Goal: Task Accomplishment & Management: Use online tool/utility

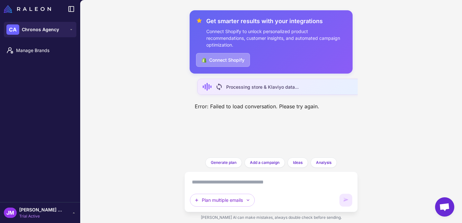
click at [233, 58] on button "Connect Shopify" at bounding box center [223, 60] width 54 height 14
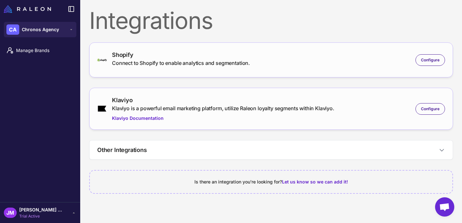
click at [73, 212] on icon at bounding box center [73, 212] width 5 height 5
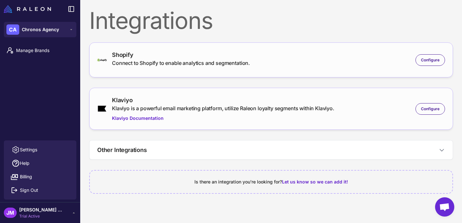
click at [50, 83] on div "Manage Brands" at bounding box center [40, 90] width 80 height 99
